Goal: Use online tool/utility: Utilize a website feature to perform a specific function

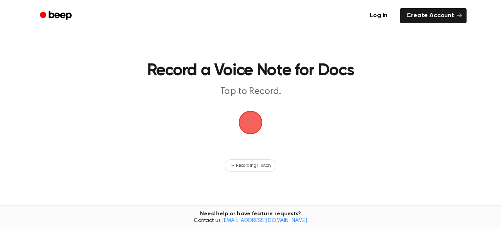
click at [248, 119] on span "button" at bounding box center [250, 122] width 25 height 25
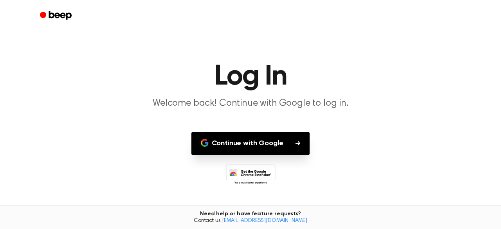
click at [269, 153] on button "Continue with Google" at bounding box center [251, 143] width 119 height 23
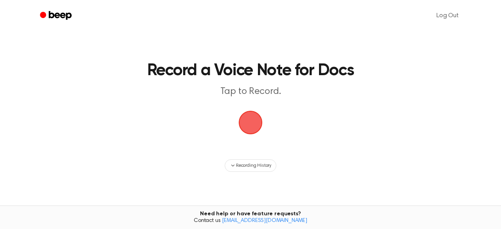
click at [253, 119] on span "button" at bounding box center [251, 123] width 24 height 24
click at [253, 119] on span "button" at bounding box center [251, 123] width 22 height 22
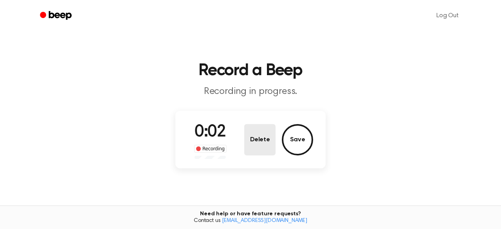
click at [253, 145] on button "Delete" at bounding box center [259, 139] width 31 height 31
